Goal: Find specific page/section: Find specific page/section

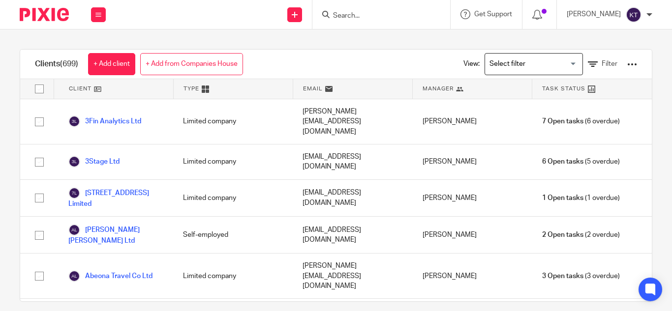
click at [354, 20] on input "Search" at bounding box center [376, 16] width 89 height 9
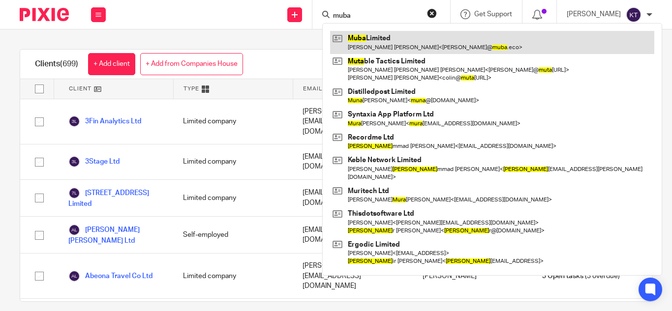
type input "muba"
click at [380, 51] on link at bounding box center [492, 42] width 324 height 23
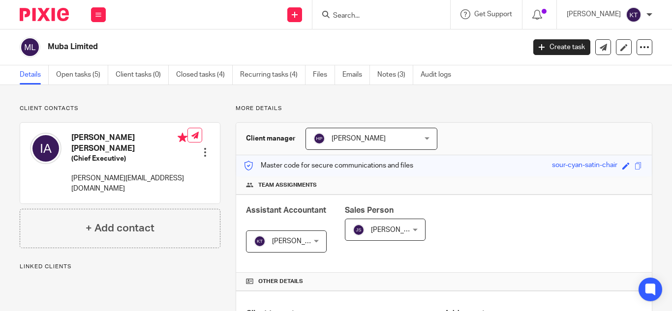
scroll to position [10, 0]
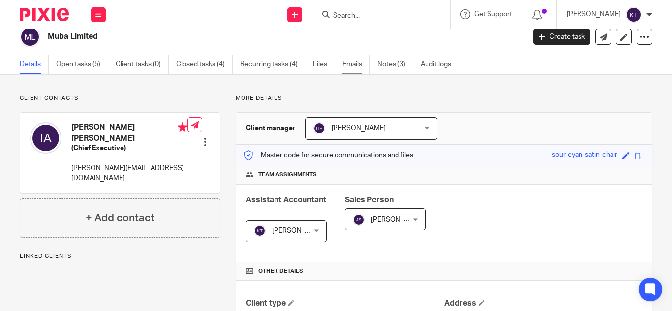
click at [347, 66] on link "Emails" at bounding box center [356, 64] width 28 height 19
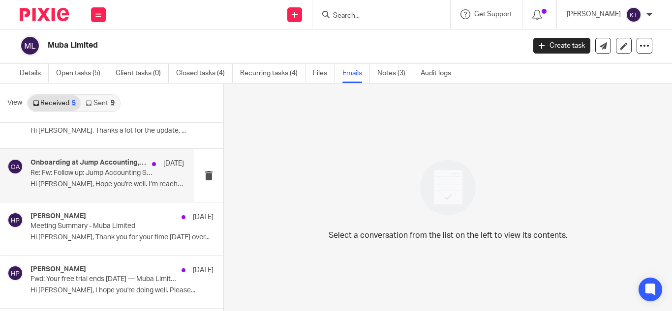
scroll to position [24, 0]
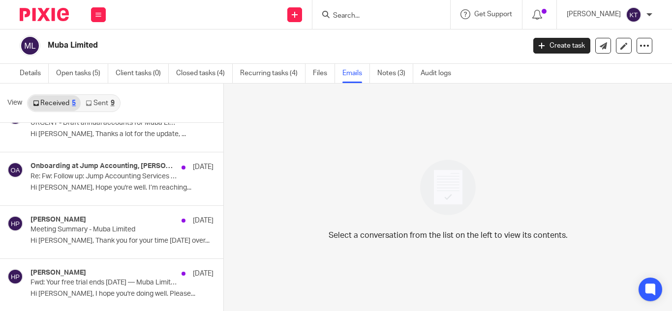
click at [105, 103] on link "Sent 9" at bounding box center [100, 103] width 38 height 16
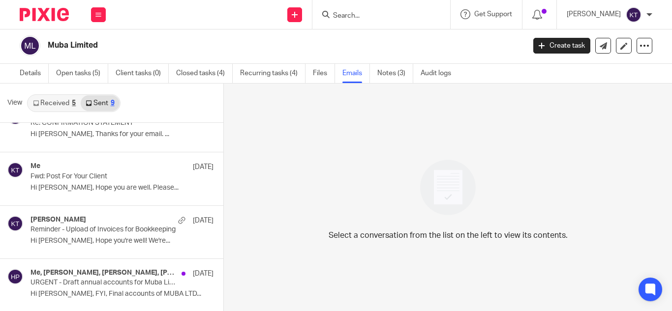
scroll to position [0, 0]
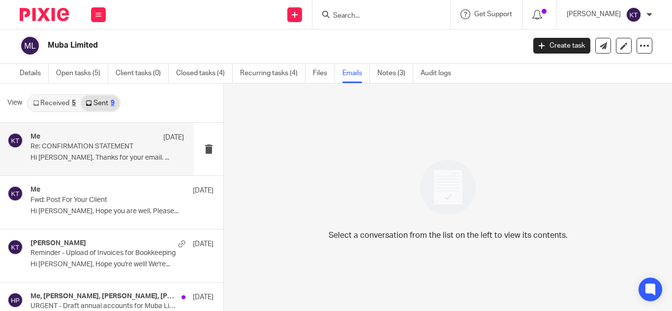
click at [107, 162] on p "Hi Neil, Thanks for your email. ..." at bounding box center [106, 158] width 153 height 8
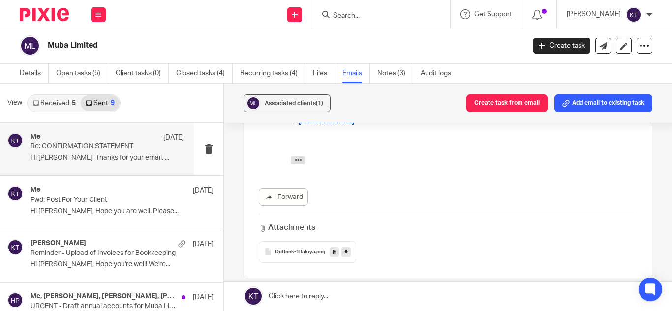
scroll to position [274, 0]
click at [298, 159] on icon "button" at bounding box center [298, 159] width 7 height 7
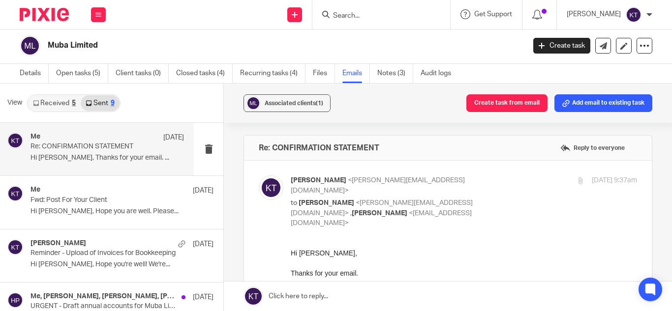
scroll to position [0, 0]
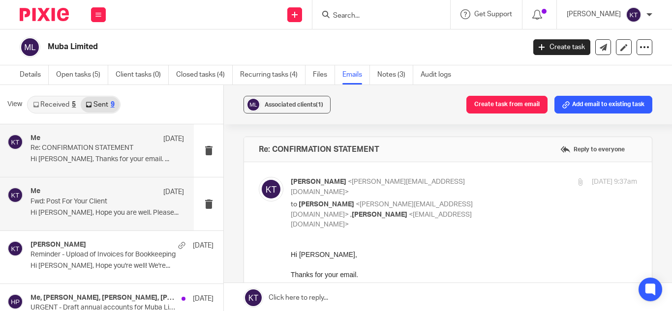
click at [118, 189] on div "Me 8 Aug" at bounding box center [106, 192] width 153 height 10
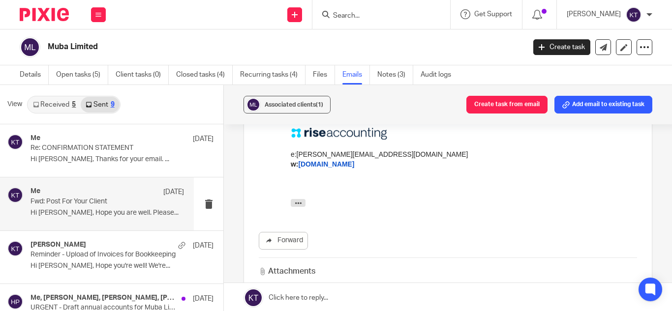
scroll to position [211, 0]
click at [295, 200] on icon "button" at bounding box center [298, 203] width 7 height 7
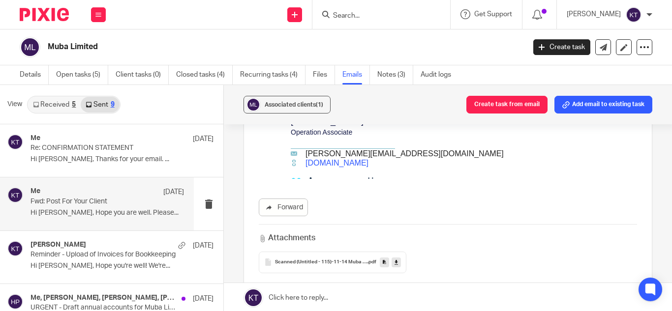
scroll to position [580, 0]
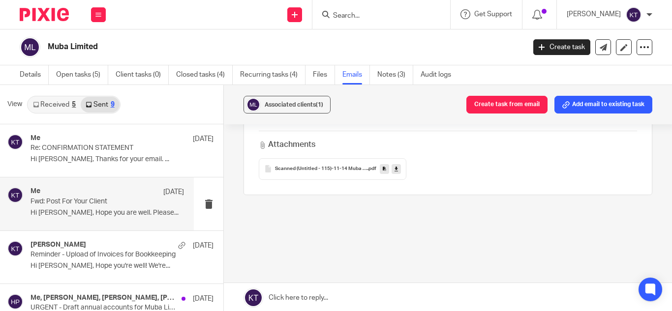
click at [369, 12] on input "Search" at bounding box center [376, 16] width 89 height 9
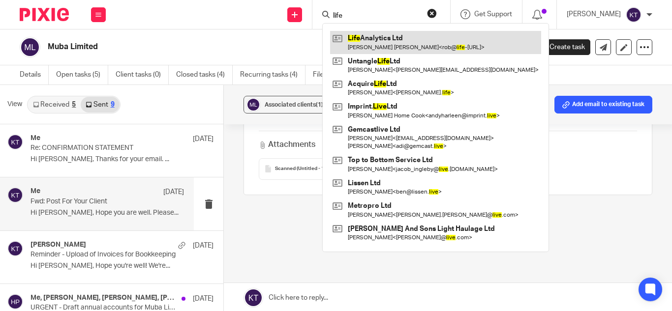
type input "life"
click at [376, 38] on link at bounding box center [435, 42] width 211 height 23
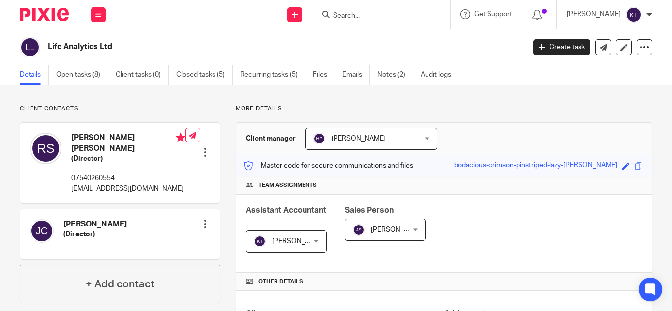
click at [383, 77] on link "Notes (2)" at bounding box center [395, 74] width 36 height 19
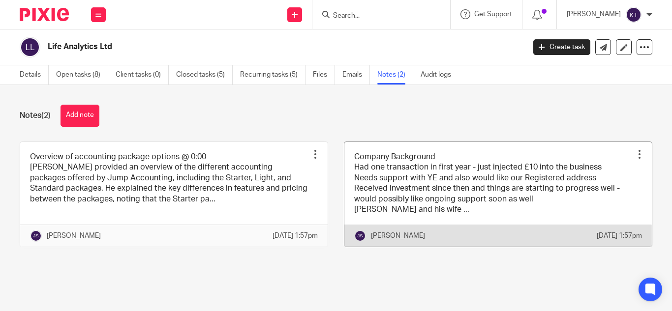
click at [424, 213] on link at bounding box center [497, 194] width 307 height 105
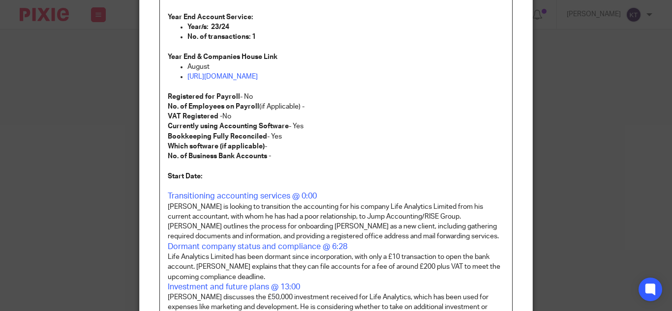
scroll to position [146, 0]
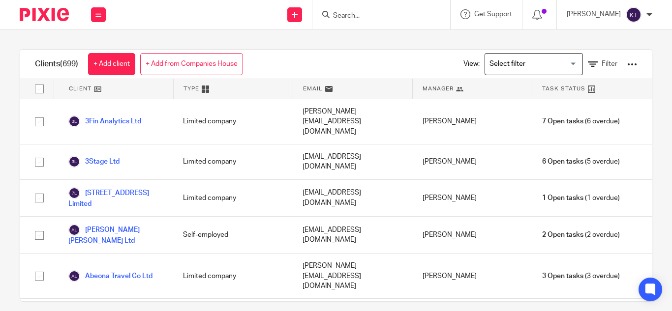
click at [349, 18] on input "Search" at bounding box center [376, 16] width 89 height 9
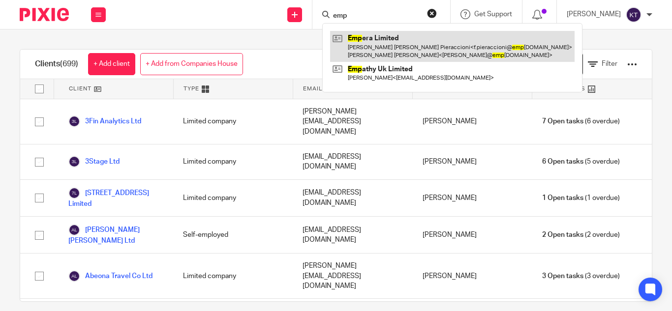
type input "emp"
click at [393, 47] on link at bounding box center [452, 46] width 244 height 30
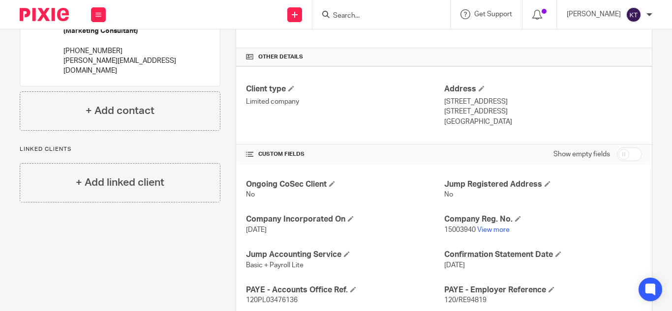
scroll to position [230, 0]
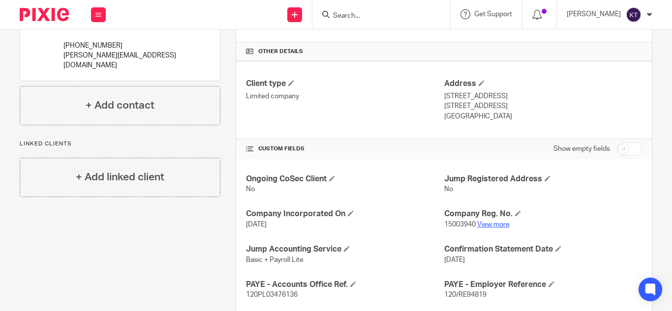
click at [483, 223] on link "View more" at bounding box center [493, 224] width 32 height 7
click at [353, 20] on form at bounding box center [384, 14] width 105 height 12
click at [353, 20] on input "Search" at bounding box center [376, 16] width 89 height 9
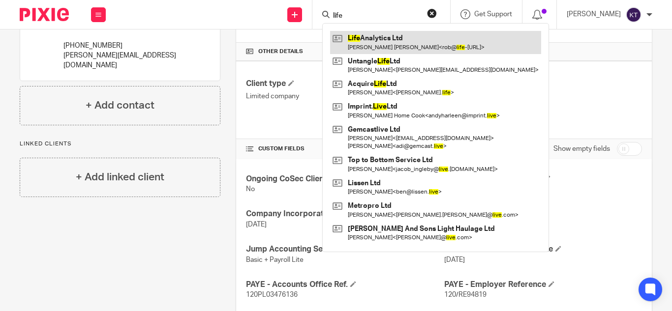
type input "life"
click at [386, 39] on link at bounding box center [435, 42] width 211 height 23
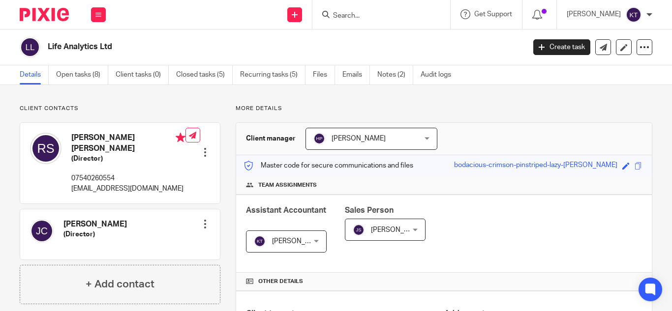
scroll to position [180, 0]
